Goal: Task Accomplishment & Management: Use online tool/utility

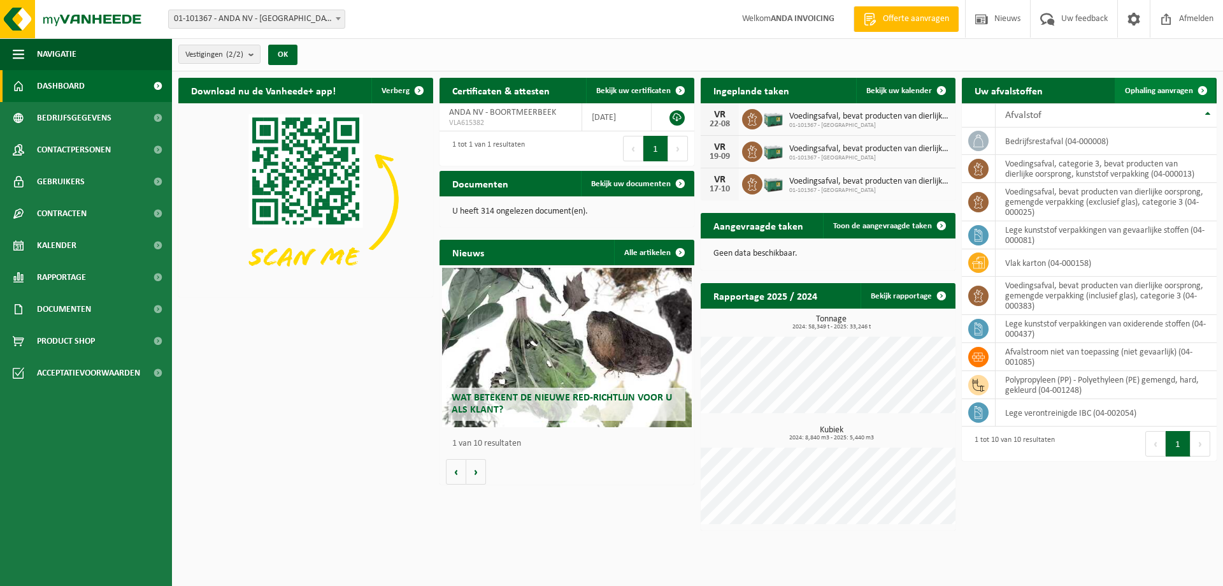
click at [1178, 89] on span "Ophaling aanvragen" at bounding box center [1159, 91] width 68 height 8
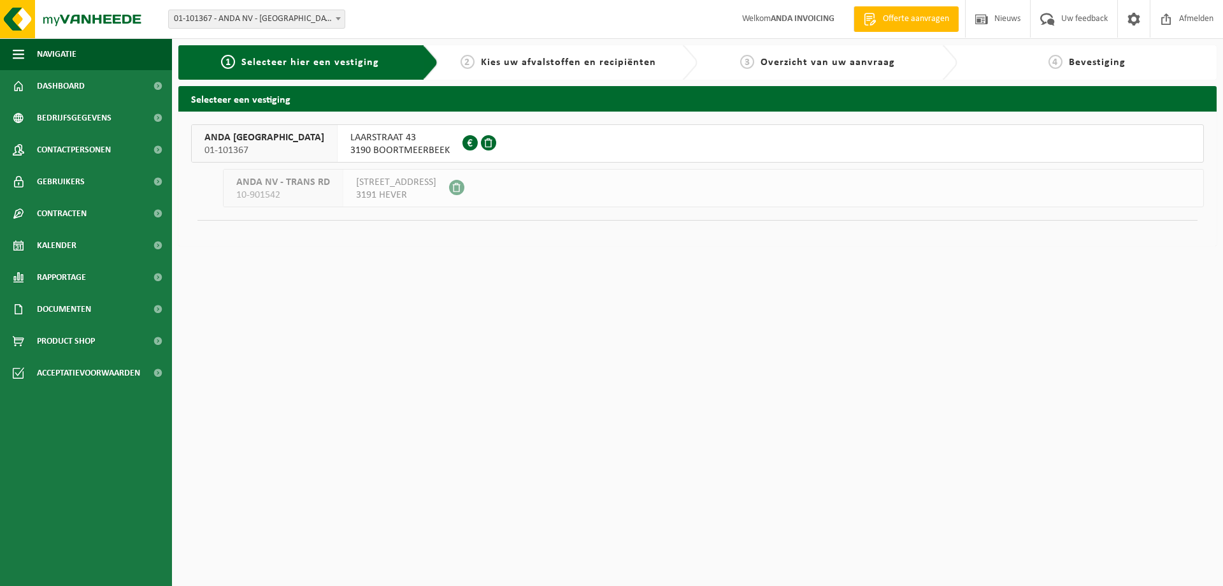
click at [350, 141] on span "LAARSTRAAT 43" at bounding box center [399, 137] width 99 height 13
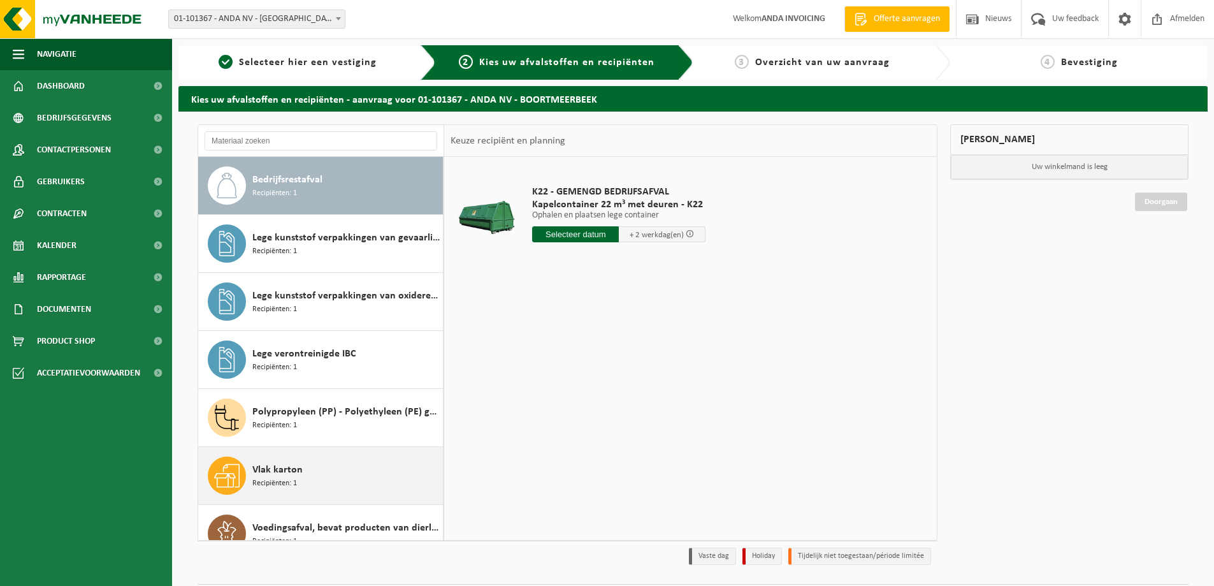
click at [282, 480] on span "Recipiënten: 1" at bounding box center [274, 483] width 45 height 12
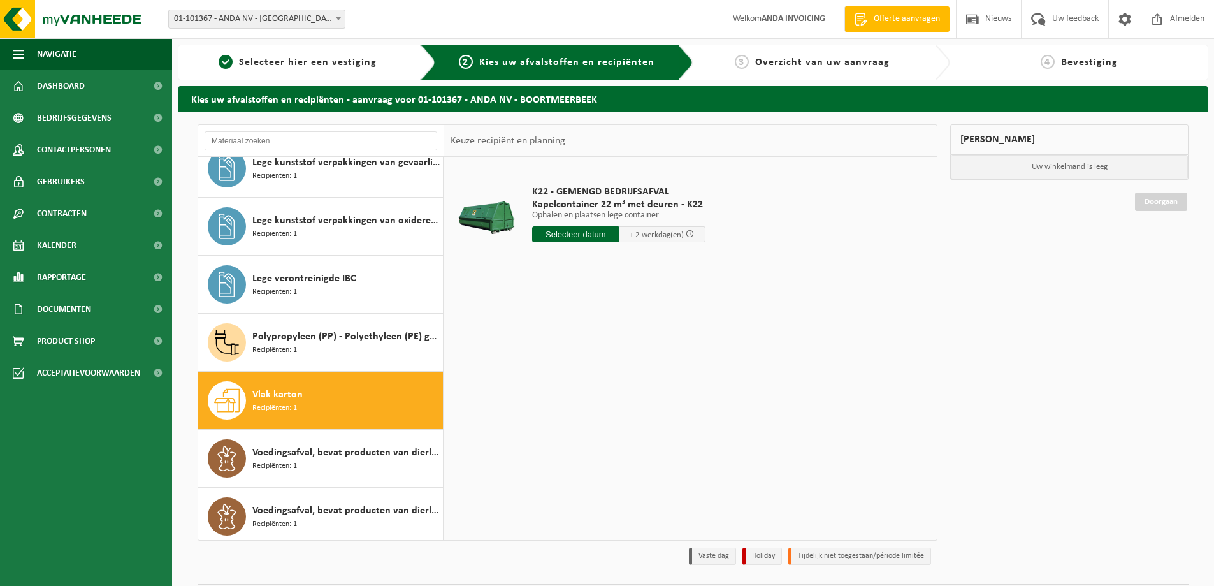
scroll to position [138, 0]
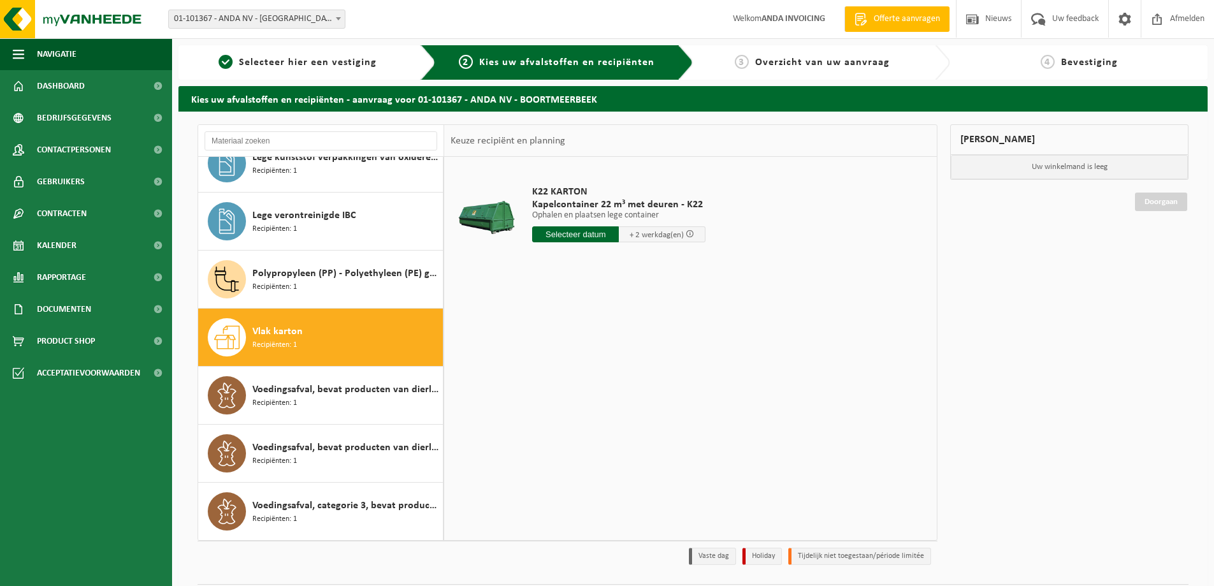
click at [642, 233] on span "+ 2 werkdag(en)" at bounding box center [656, 235] width 54 height 8
click at [589, 236] on input "text" at bounding box center [575, 234] width 87 height 16
click at [544, 387] on div "25" at bounding box center [544, 388] width 22 height 20
type input "Van 2025-08-25"
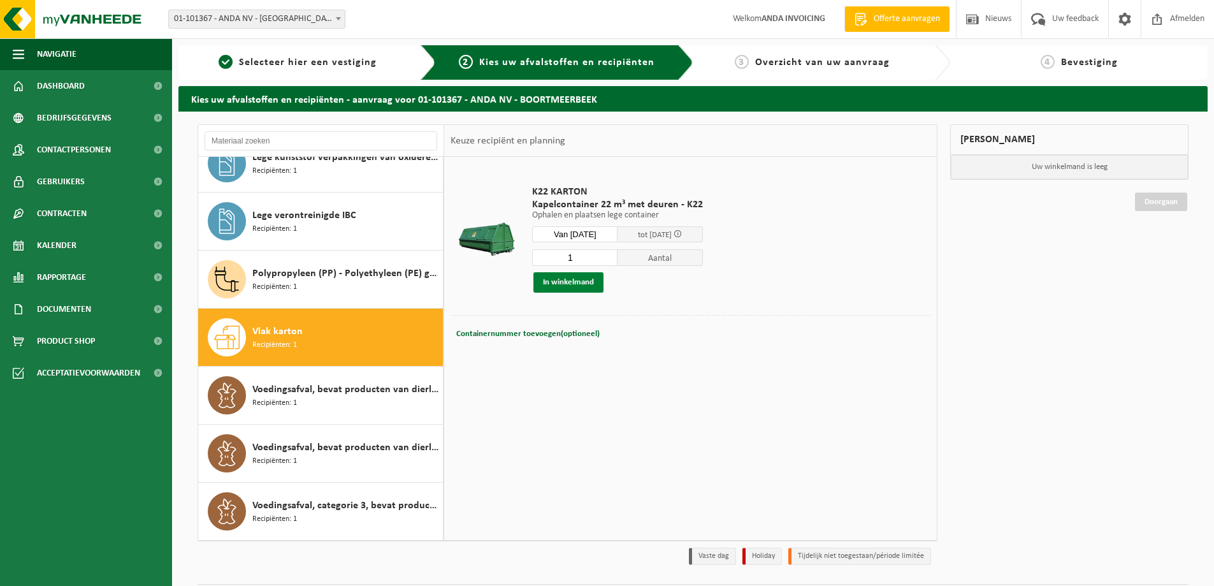
click at [559, 287] on button "In winkelmand" at bounding box center [568, 282] width 70 height 20
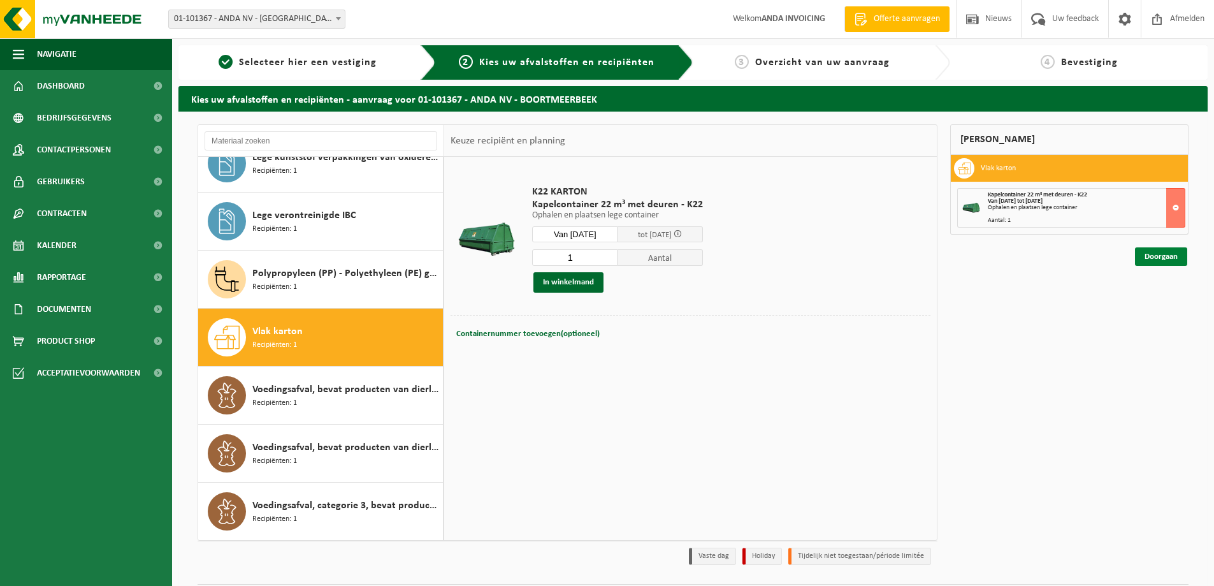
click at [1155, 263] on link "Doorgaan" at bounding box center [1161, 256] width 52 height 18
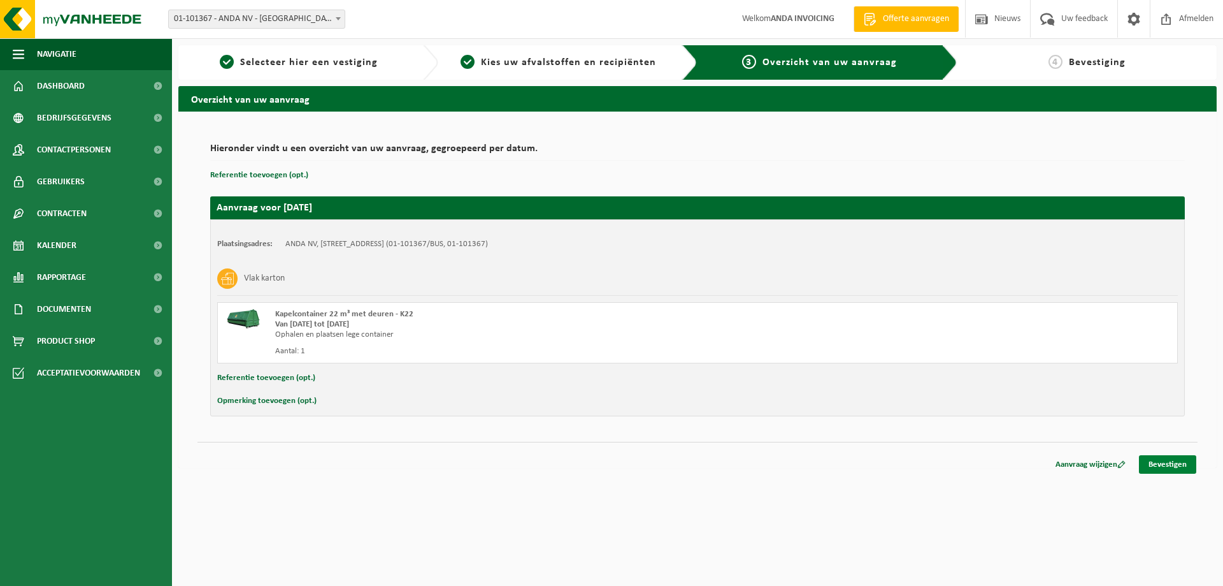
click at [1172, 467] on link "Bevestigen" at bounding box center [1167, 464] width 57 height 18
